Goal: Task Accomplishment & Management: Use online tool/utility

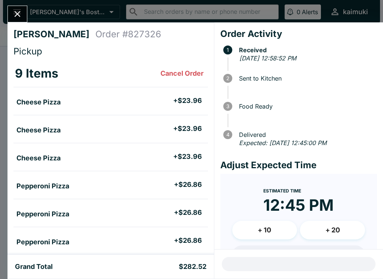
scroll to position [0, 0]
click at [11, 19] on button "Close" at bounding box center [17, 14] width 19 height 16
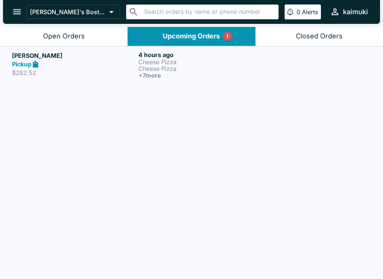
click at [41, 28] on button "Open Orders" at bounding box center [63, 36] width 127 height 19
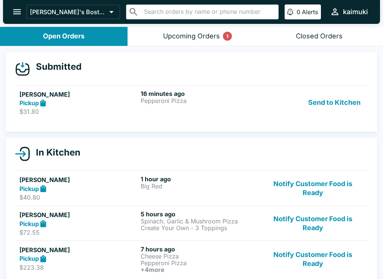
click at [111, 98] on h5 "[PERSON_NAME]" at bounding box center [78, 94] width 118 height 9
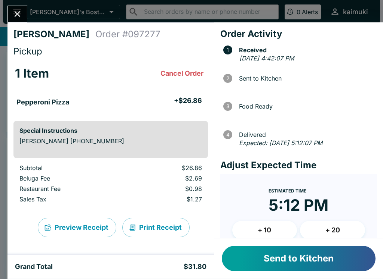
click at [261, 227] on button "+ 10" at bounding box center [264, 230] width 65 height 19
click at [283, 255] on button "Send to Kitchen" at bounding box center [299, 258] width 154 height 25
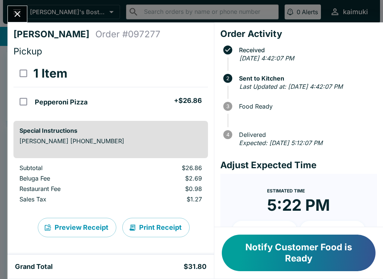
click at [20, 7] on button "Close" at bounding box center [17, 14] width 19 height 16
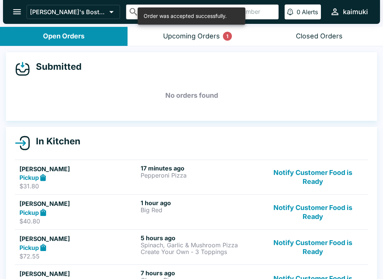
click at [151, 40] on button "Upcoming Orders 1" at bounding box center [190, 36] width 127 height 19
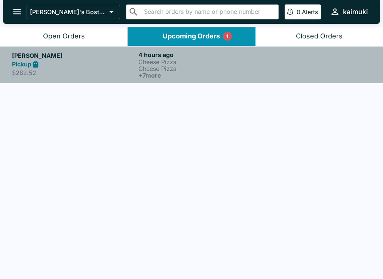
click at [211, 70] on p "Cheese Pizza" at bounding box center [199, 68] width 123 height 7
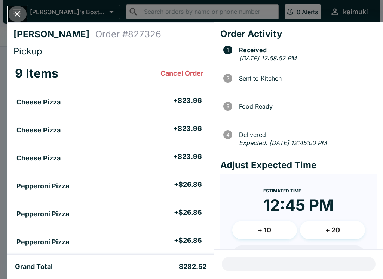
click at [12, 21] on button "Close" at bounding box center [17, 14] width 19 height 16
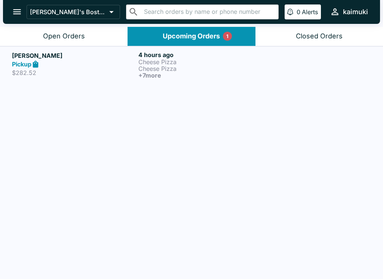
click at [46, 33] on div "Open Orders" at bounding box center [64, 36] width 42 height 9
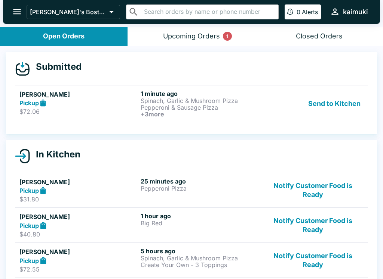
click at [81, 100] on div "Pickup" at bounding box center [78, 103] width 118 height 9
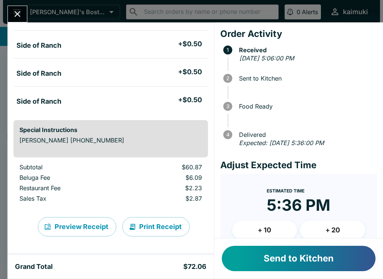
scroll to position [113, 0]
click at [24, 6] on div at bounding box center [17, 14] width 20 height 17
click at [9, 11] on button "Close" at bounding box center [17, 14] width 19 height 16
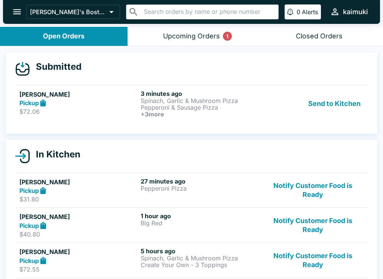
click at [189, 114] on h6 "+ 3 more" at bounding box center [199, 114] width 118 height 7
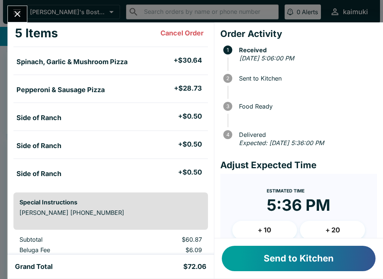
scroll to position [48, 0]
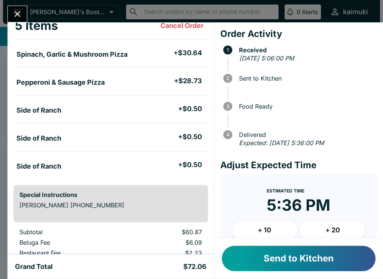
click at [318, 266] on button "Send to Kitchen" at bounding box center [299, 258] width 154 height 25
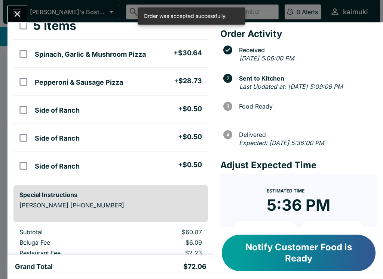
click at [16, 16] on icon "Close" at bounding box center [17, 14] width 10 height 10
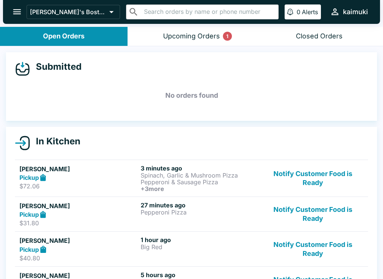
click at [220, 186] on h6 "+ 3 more" at bounding box center [199, 189] width 118 height 7
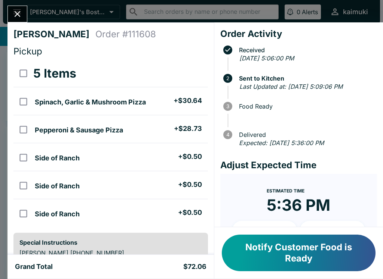
click at [18, 7] on button "Close" at bounding box center [17, 14] width 19 height 16
